Goal: Find specific page/section: Find specific page/section

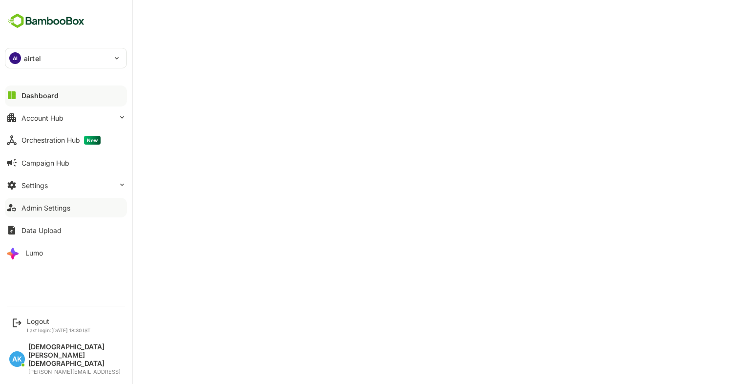
click at [58, 198] on button "Admin Settings" at bounding box center [66, 208] width 122 height 20
click at [52, 66] on div "AI airtel" at bounding box center [59, 58] width 109 height 20
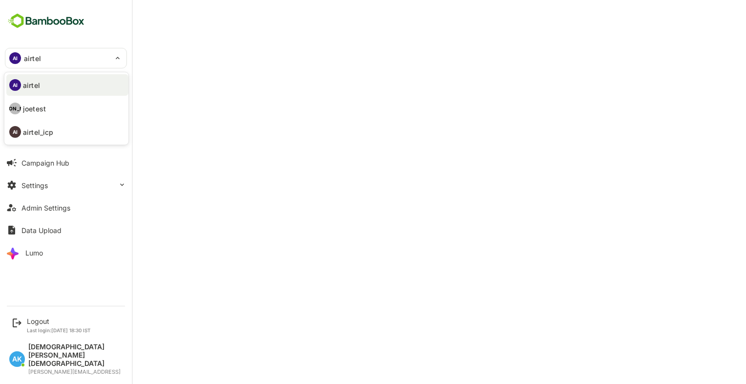
click at [341, 176] on div at bounding box center [373, 192] width 746 height 384
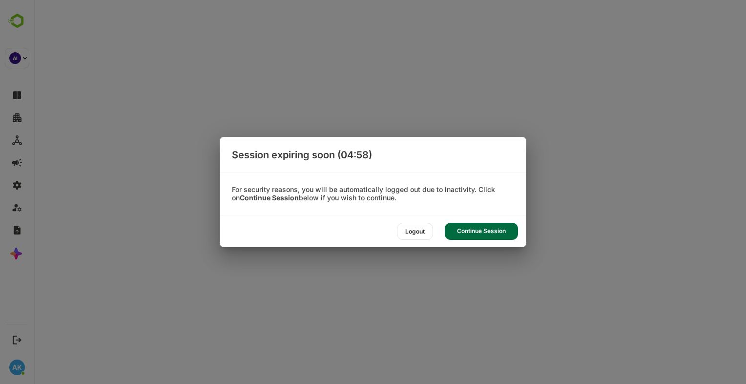
click at [500, 230] on div "Continue Session" at bounding box center [481, 231] width 73 height 17
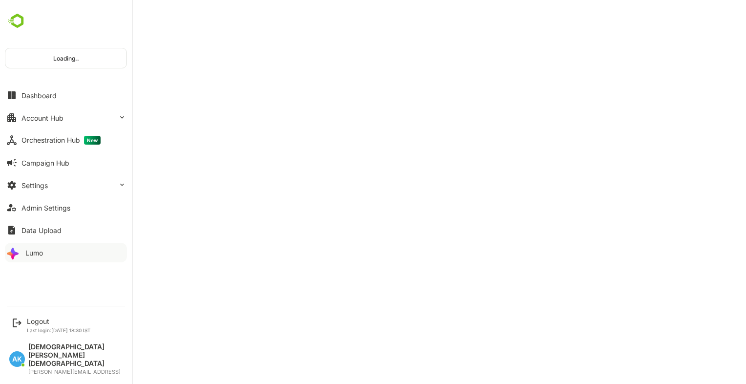
click at [18, 252] on icon at bounding box center [14, 253] width 16 height 16
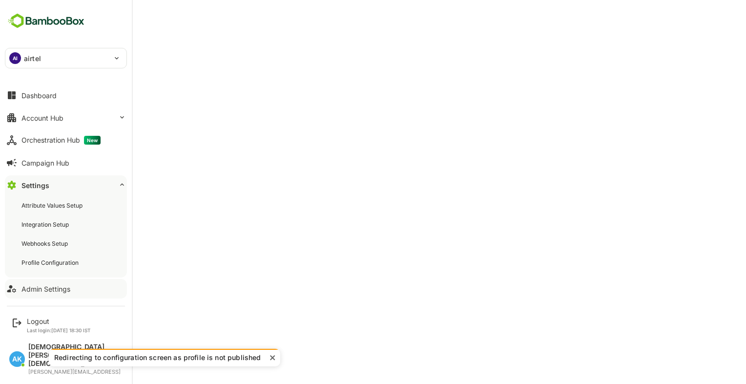
scroll to position [28, 0]
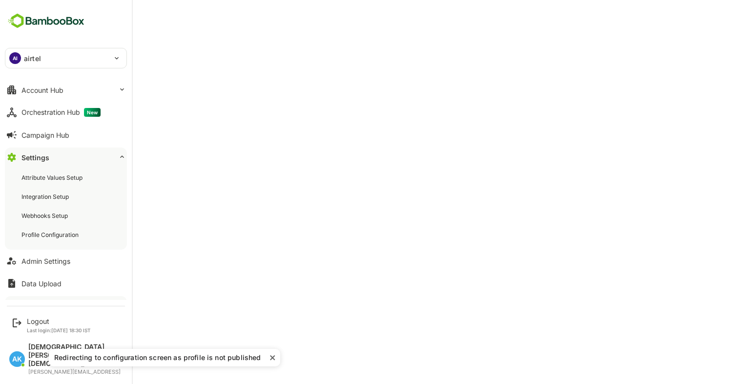
click at [39, 309] on div "Lumo" at bounding box center [34, 306] width 18 height 8
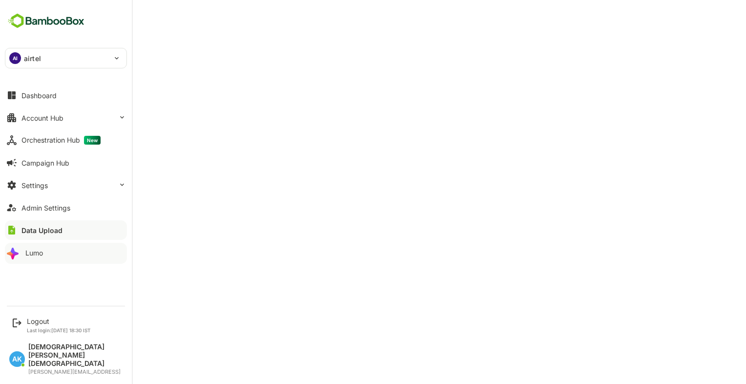
click at [37, 254] on div "Lumo" at bounding box center [34, 253] width 18 height 8
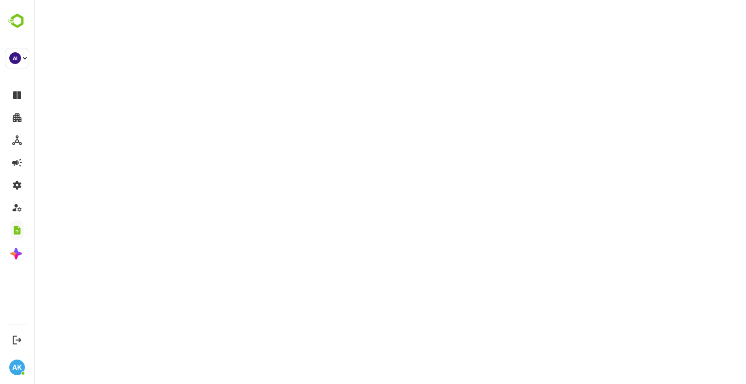
scroll to position [2, 0]
